Goal: Task Accomplishment & Management: Manage account settings

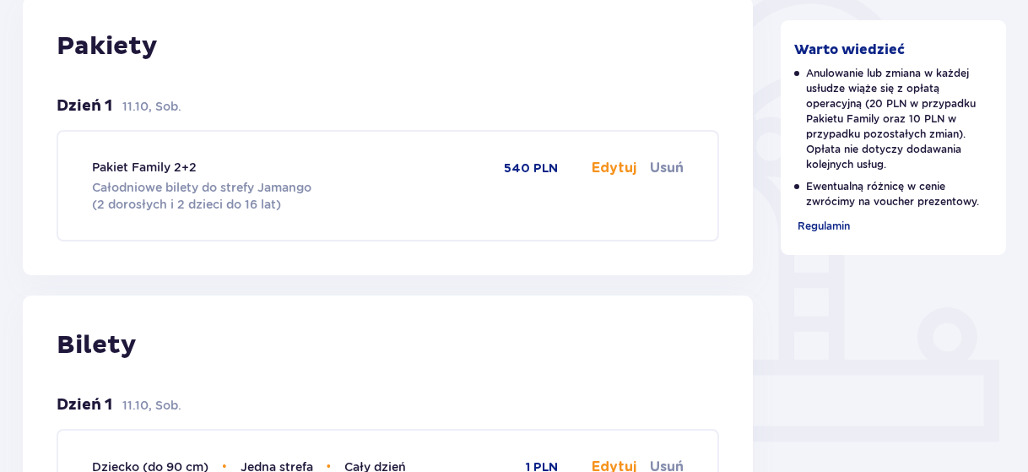
scroll to position [397, 0]
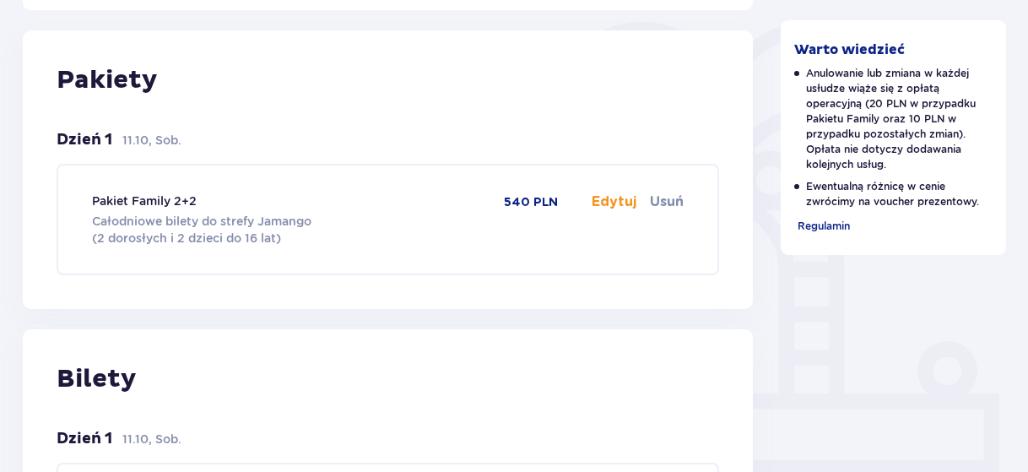
click at [605, 201] on button "Edytuj" at bounding box center [614, 201] width 45 height 19
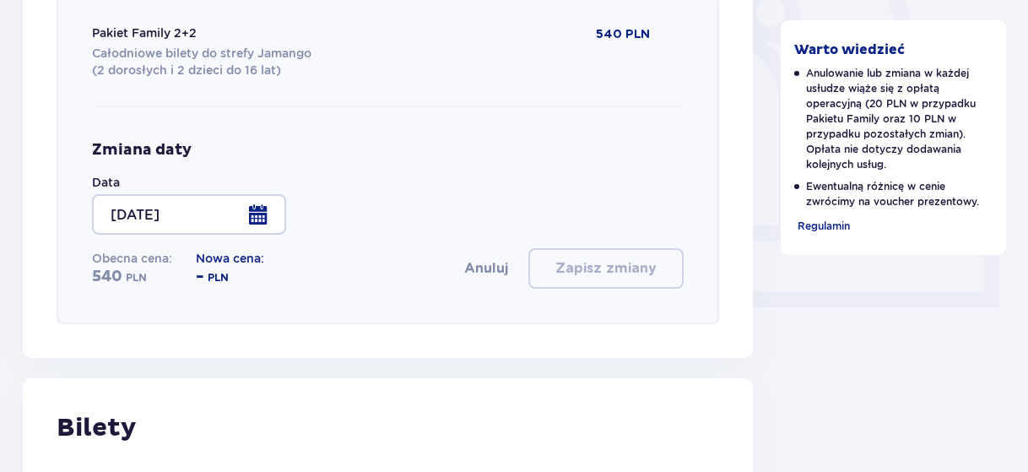
scroll to position [565, 0]
click at [259, 213] on div at bounding box center [189, 213] width 194 height 41
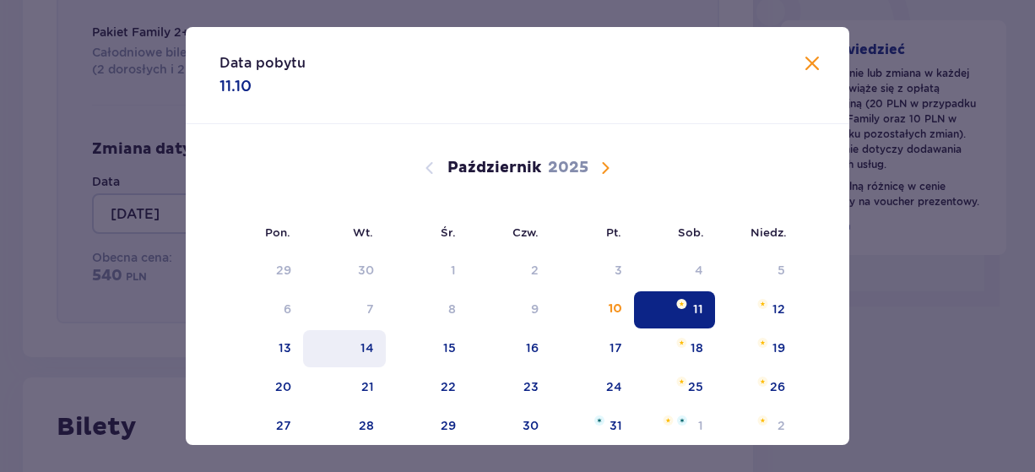
click at [362, 349] on div "14" at bounding box center [367, 347] width 14 height 17
type input "[DATE]"
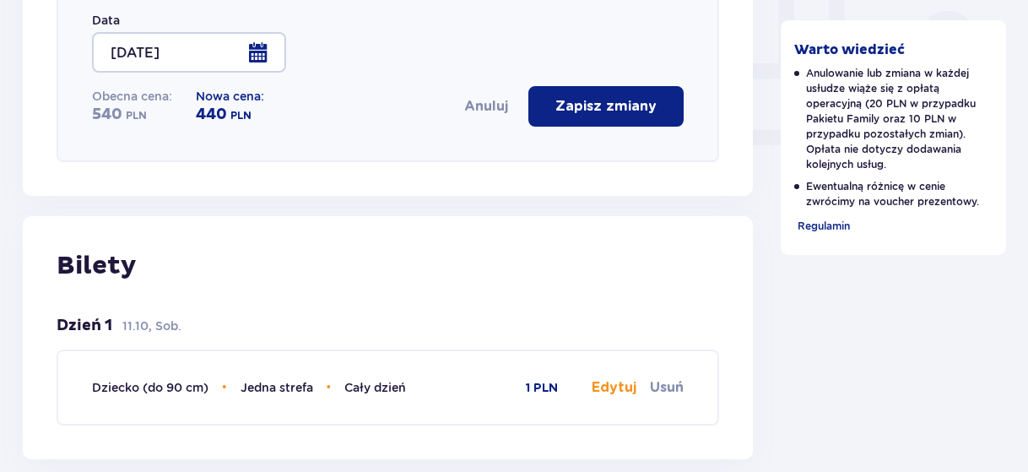
scroll to position [819, 0]
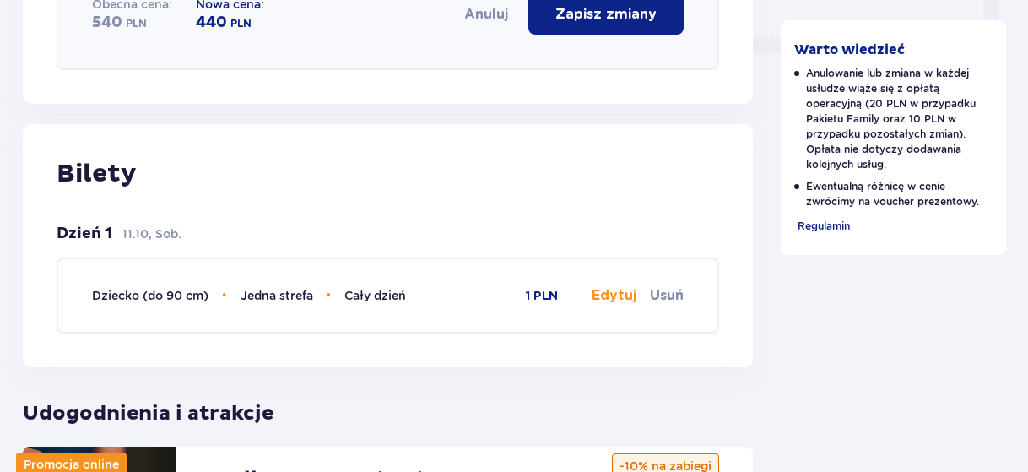
click at [620, 298] on button "Edytuj" at bounding box center [614, 295] width 45 height 19
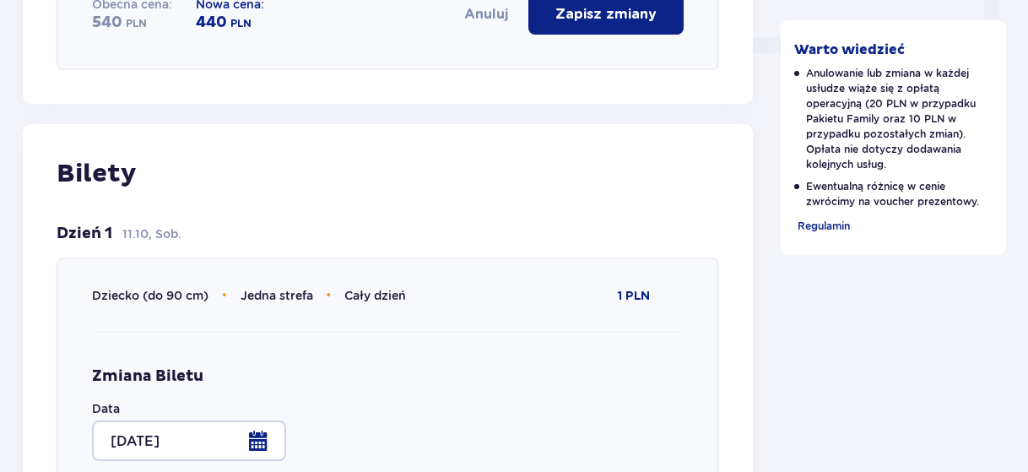
type input "Jedna strefa"
type input "Cały dzień"
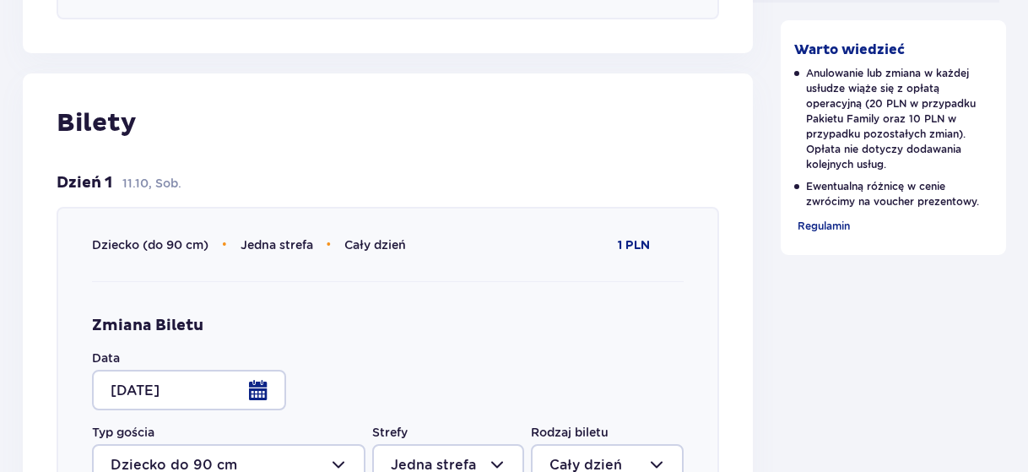
scroll to position [903, 0]
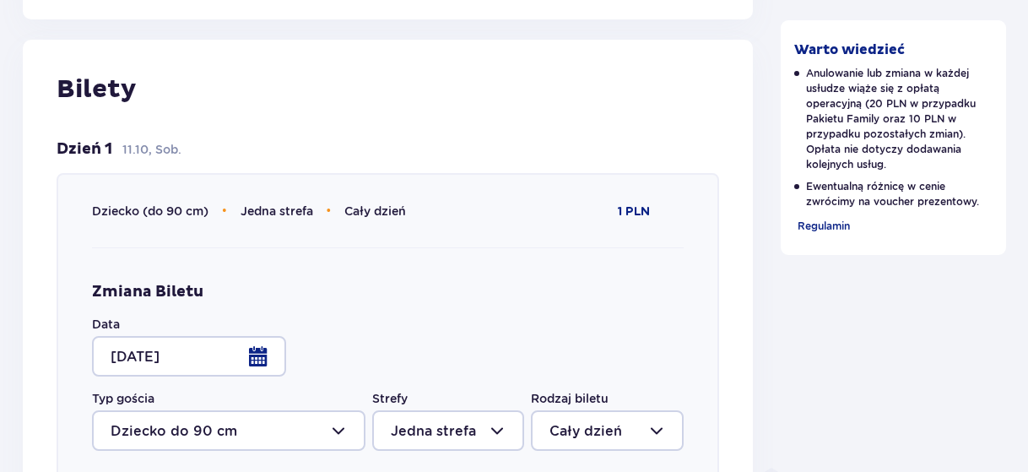
click at [261, 351] on div at bounding box center [189, 356] width 194 height 41
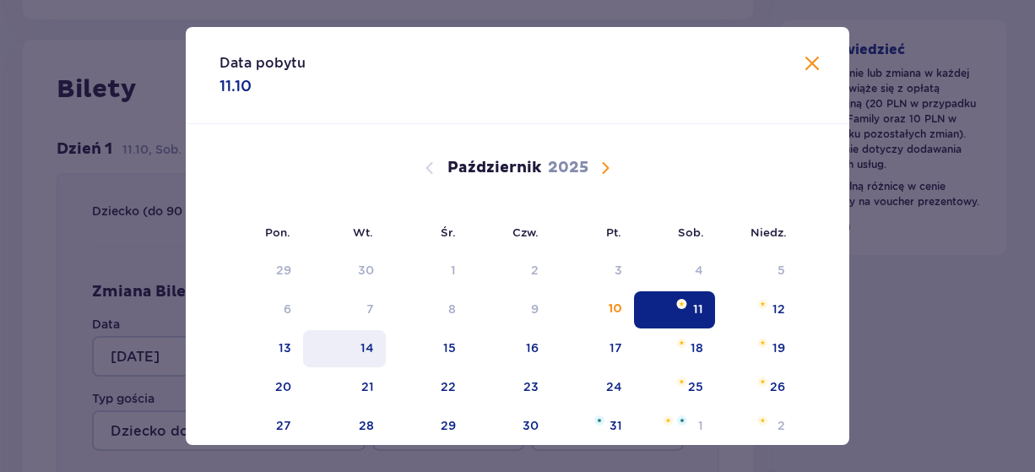
click at [365, 353] on div "14" at bounding box center [367, 347] width 14 height 17
type input "[DATE]"
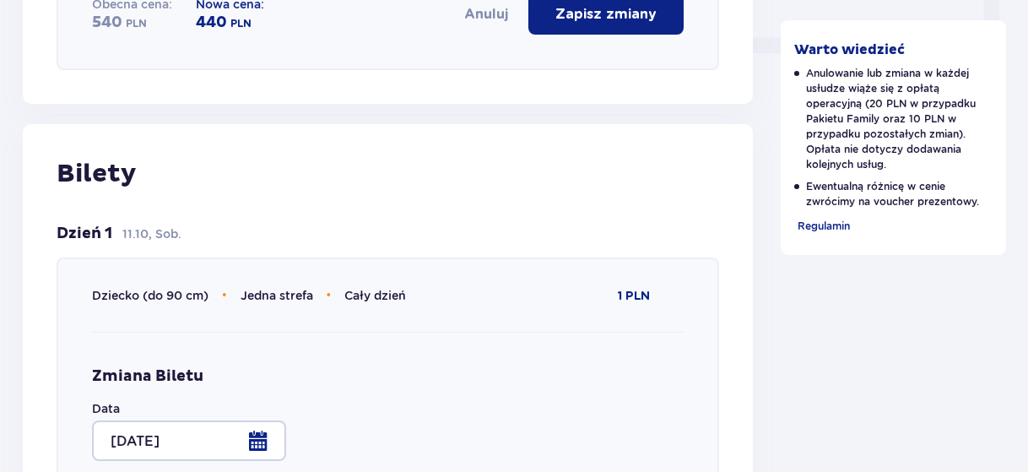
scroll to position [987, 0]
